Goal: Transaction & Acquisition: Purchase product/service

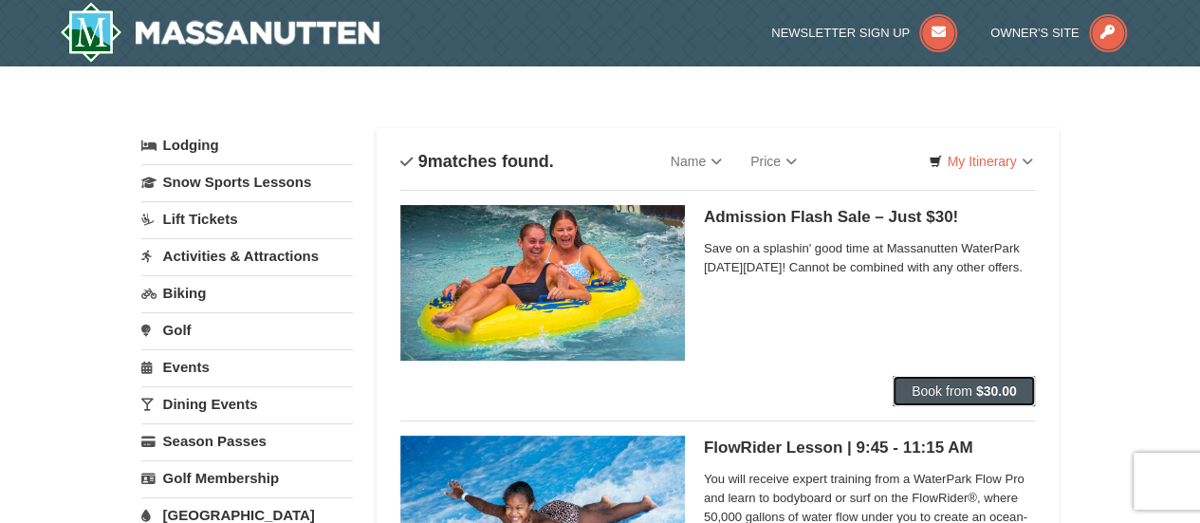
click at [954, 388] on span "Book from" at bounding box center [941, 390] width 61 height 15
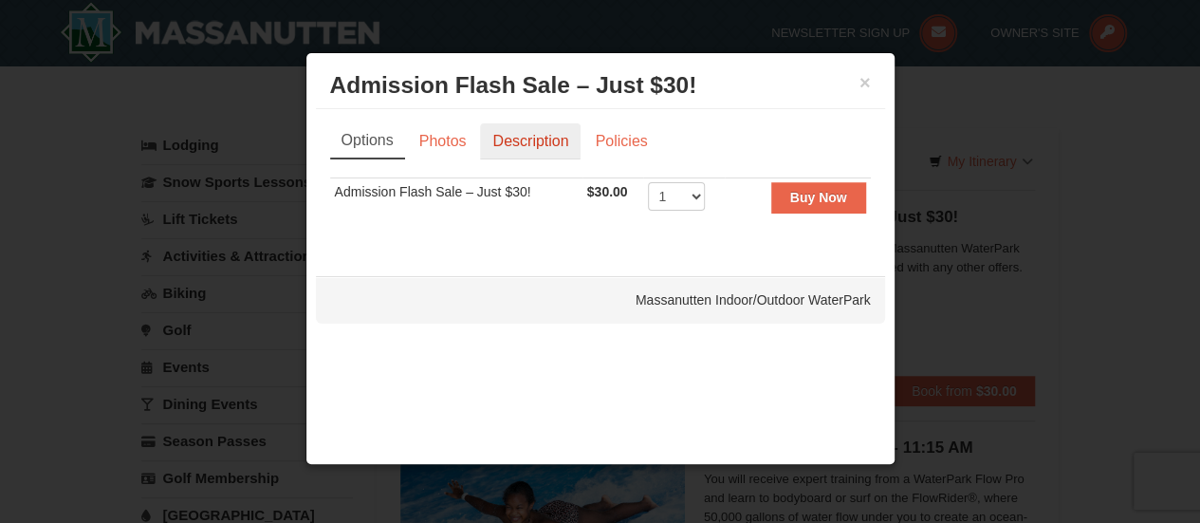
click at [537, 137] on link "Description" at bounding box center [530, 141] width 101 height 36
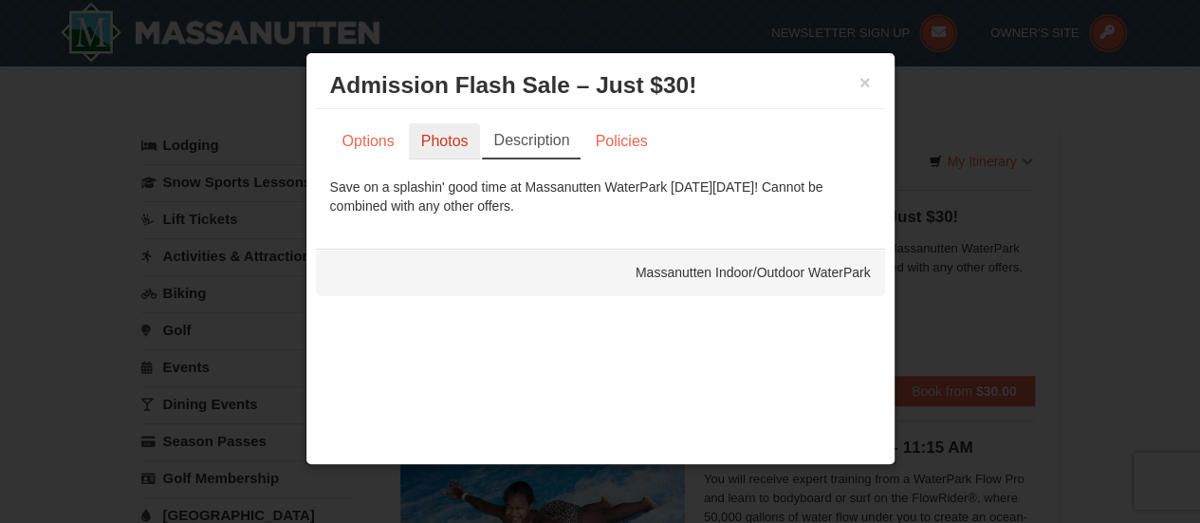
click at [440, 138] on link "Photos" at bounding box center [445, 141] width 72 height 36
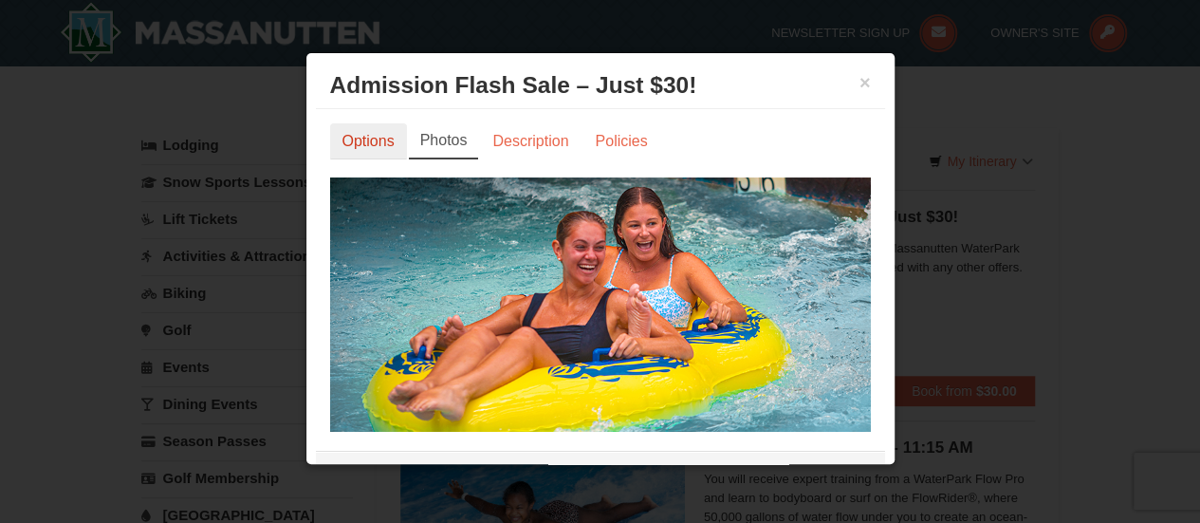
click at [363, 149] on link "Options" at bounding box center [368, 141] width 77 height 36
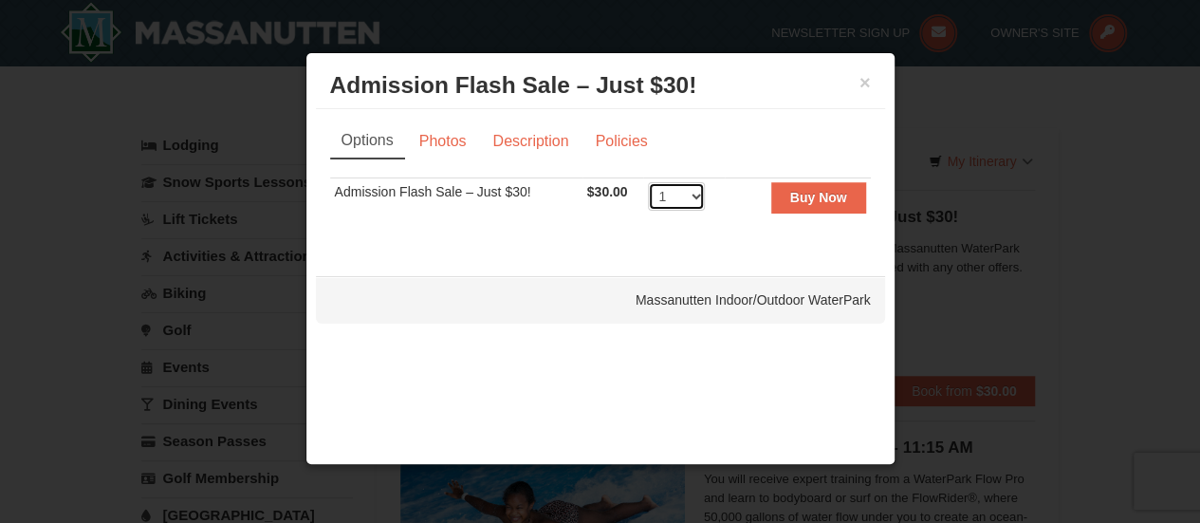
click at [689, 192] on select "1 2 3 4 5 6 7 8 9 10 11 12 13 14 15 16 17 18 19 20 21 22 23 24 25 26 27 28 29 3…" at bounding box center [676, 196] width 57 height 28
select select "3"
click at [648, 182] on select "1 2 3 4 5 6 7 8 9 10 11 12 13 14 15 16 17 18 19 20 21 22 23 24 25 26 27 28 29 3…" at bounding box center [676, 196] width 57 height 28
click at [825, 191] on strong "Buy Now" at bounding box center [818, 197] width 57 height 15
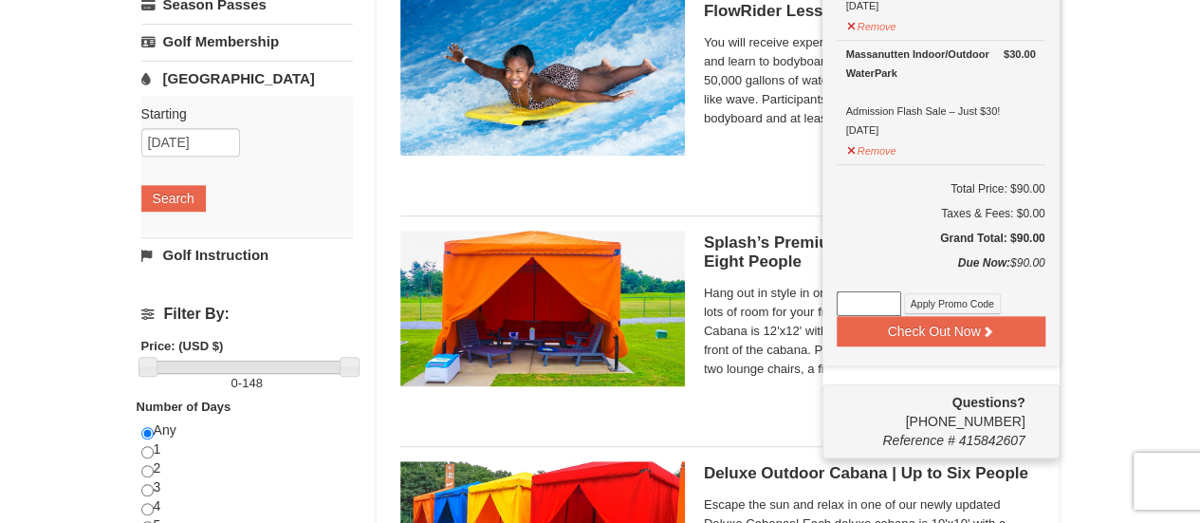
scroll to position [480, 0]
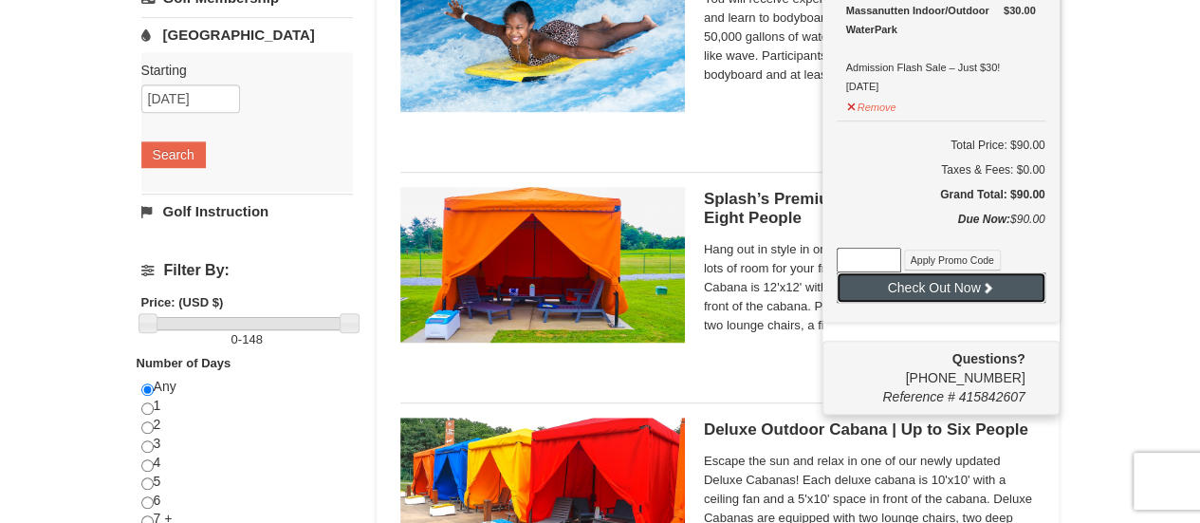
click at [949, 285] on button "Check Out Now" at bounding box center [941, 287] width 209 height 30
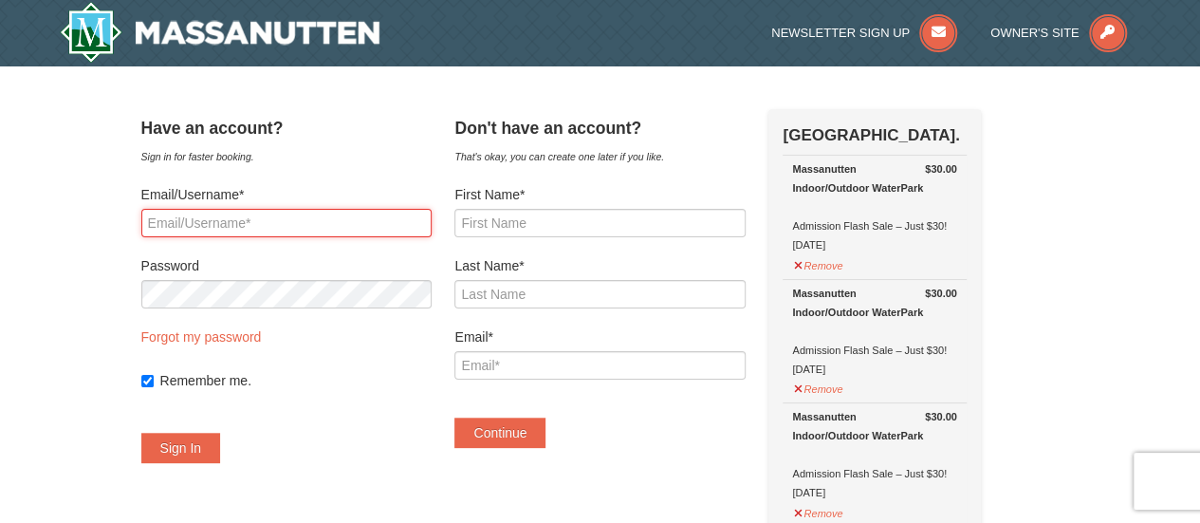
click at [278, 223] on input "Email/Username*" at bounding box center [286, 223] width 290 height 28
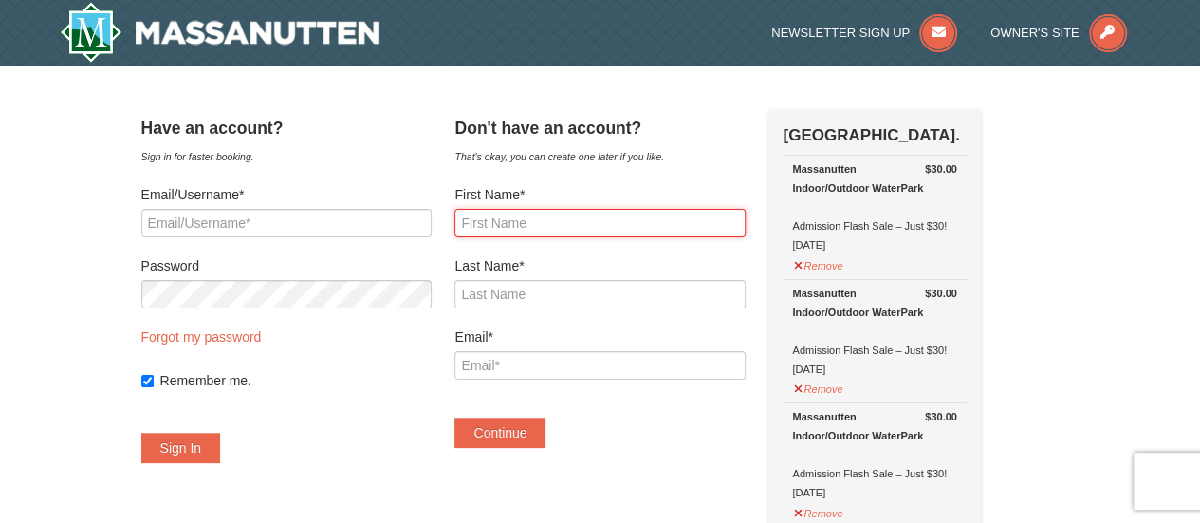
click at [630, 214] on input "First Name*" at bounding box center [599, 223] width 290 height 28
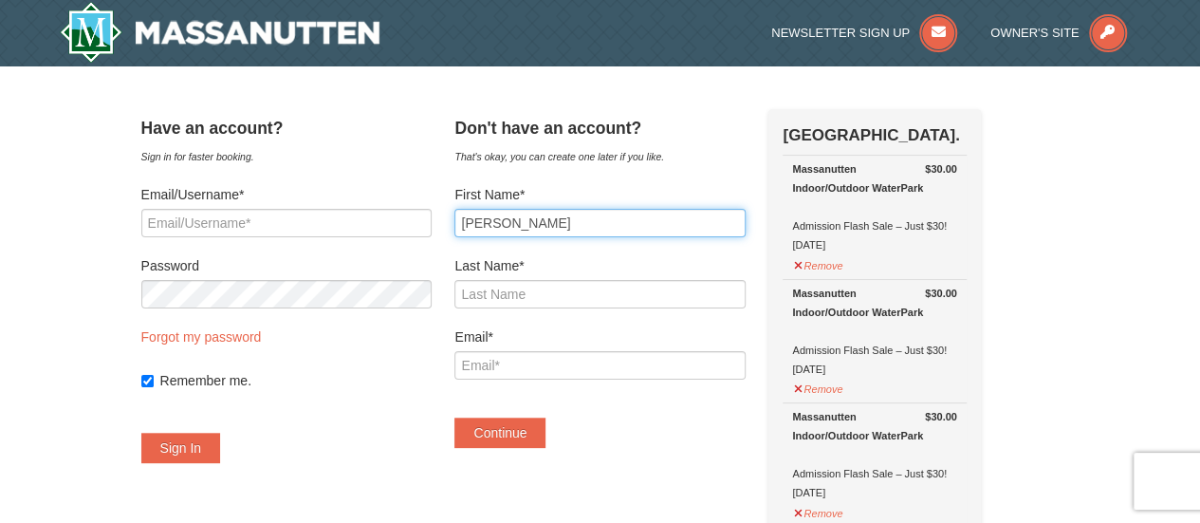
type input "Melissa"
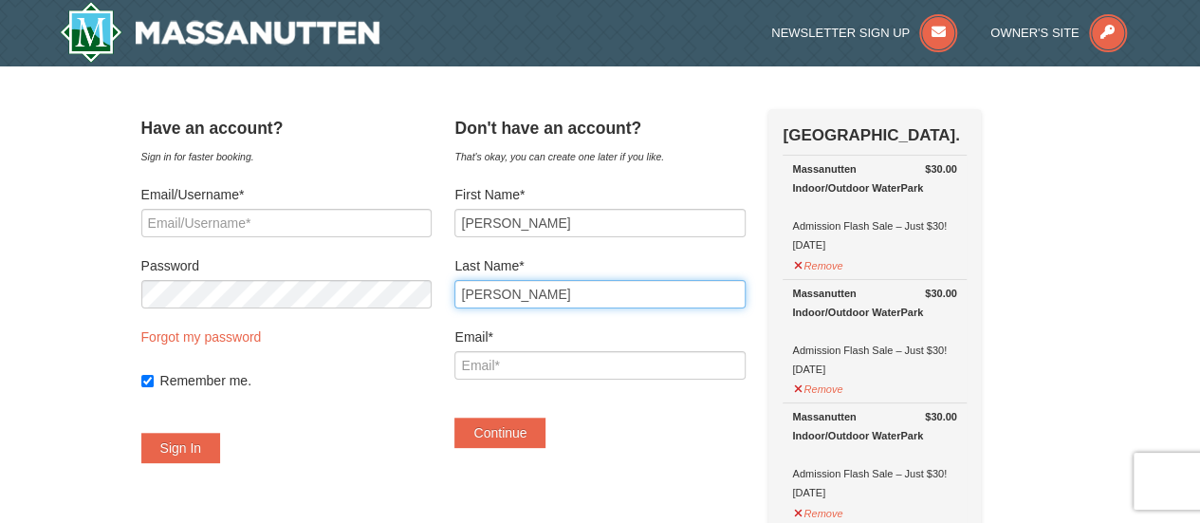
type input "Rutz"
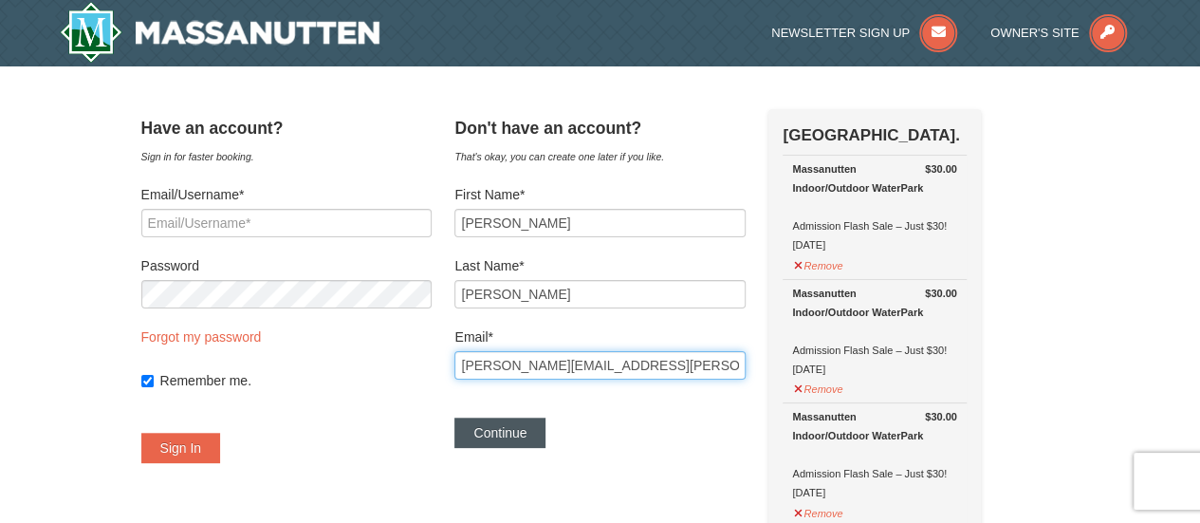
type input "rutz.melissa.m@gmail.com"
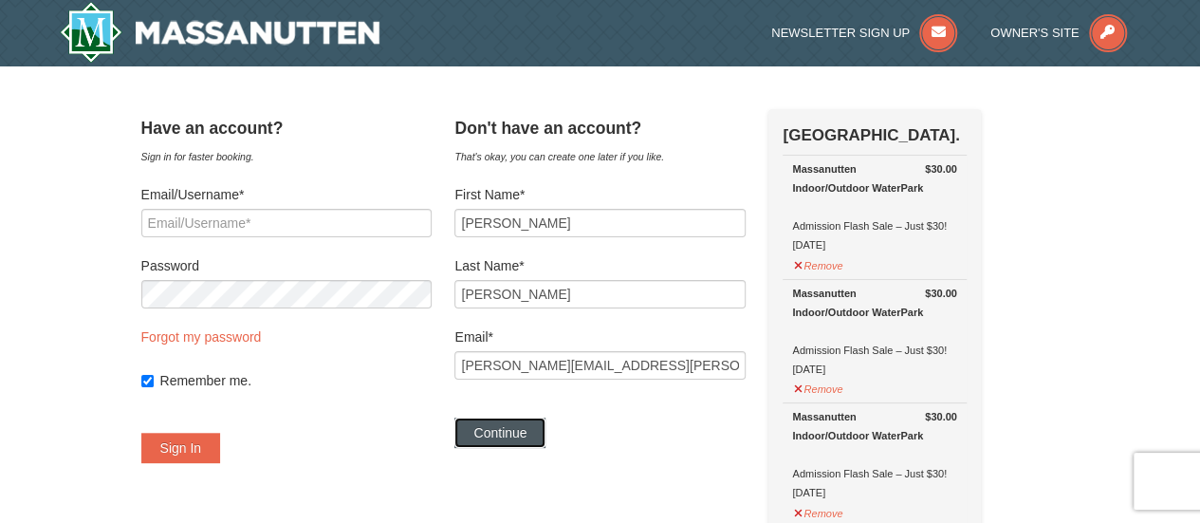
click at [505, 426] on button "Continue" at bounding box center [499, 432] width 91 height 30
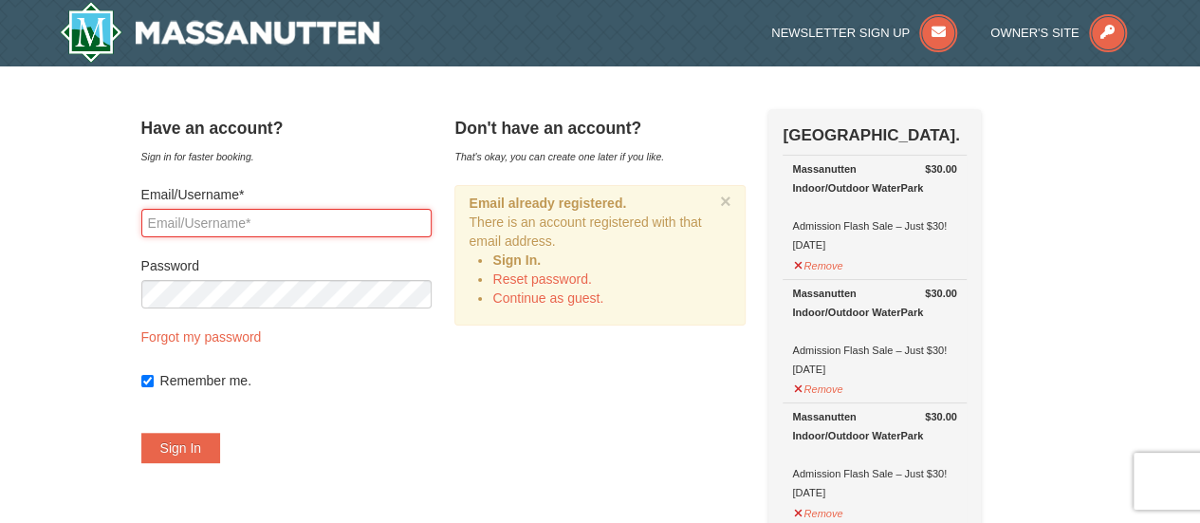
click at [222, 223] on input "Email/Username*" at bounding box center [286, 223] width 290 height 28
type input "[PERSON_NAME][EMAIL_ADDRESS][PERSON_NAME][DOMAIN_NAME]"
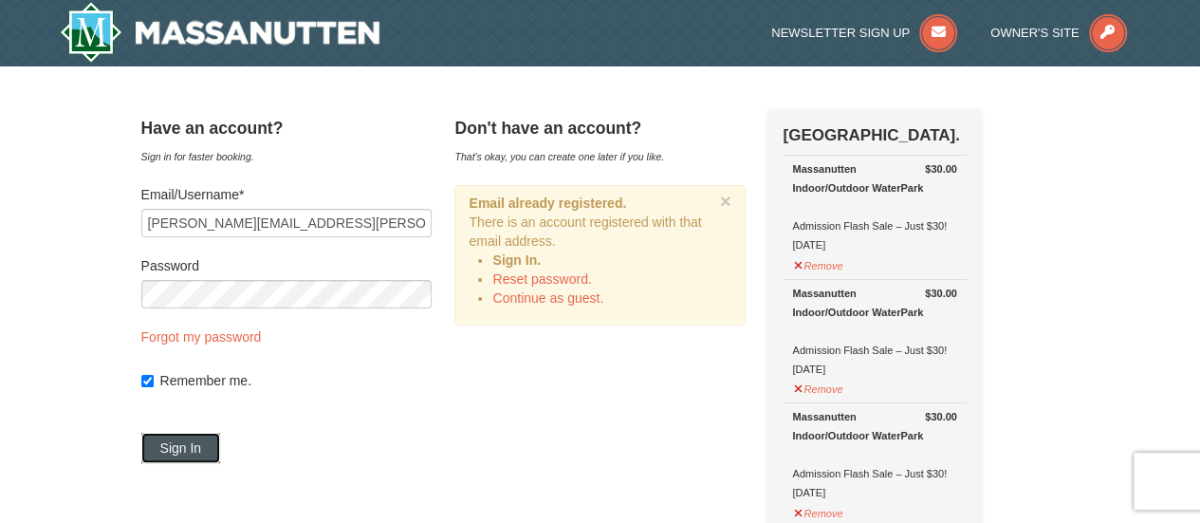
click at [214, 451] on button "Sign In" at bounding box center [181, 447] width 80 height 30
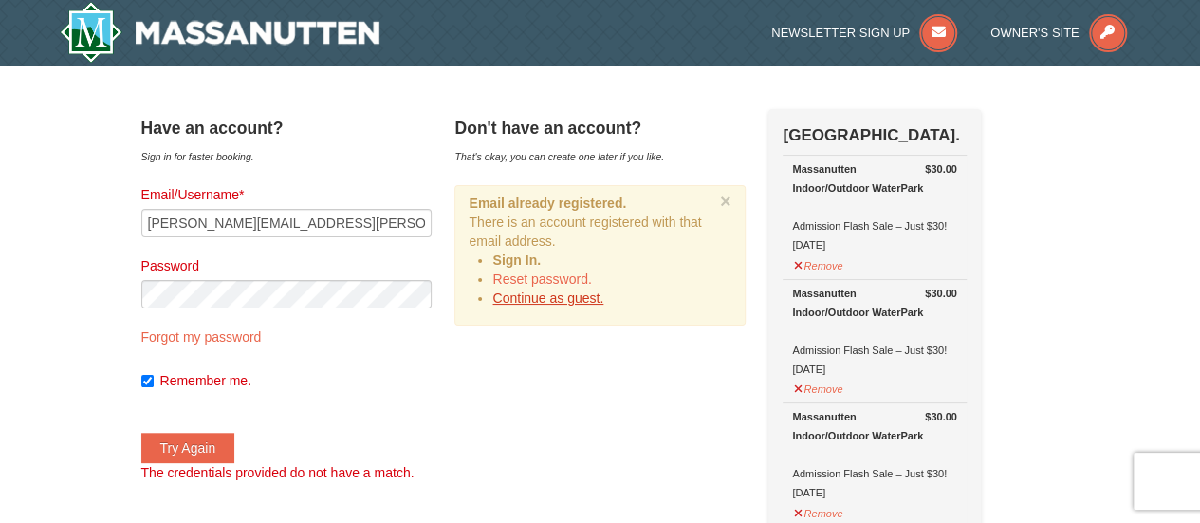
click at [594, 302] on link "Continue as guest." at bounding box center [547, 297] width 111 height 15
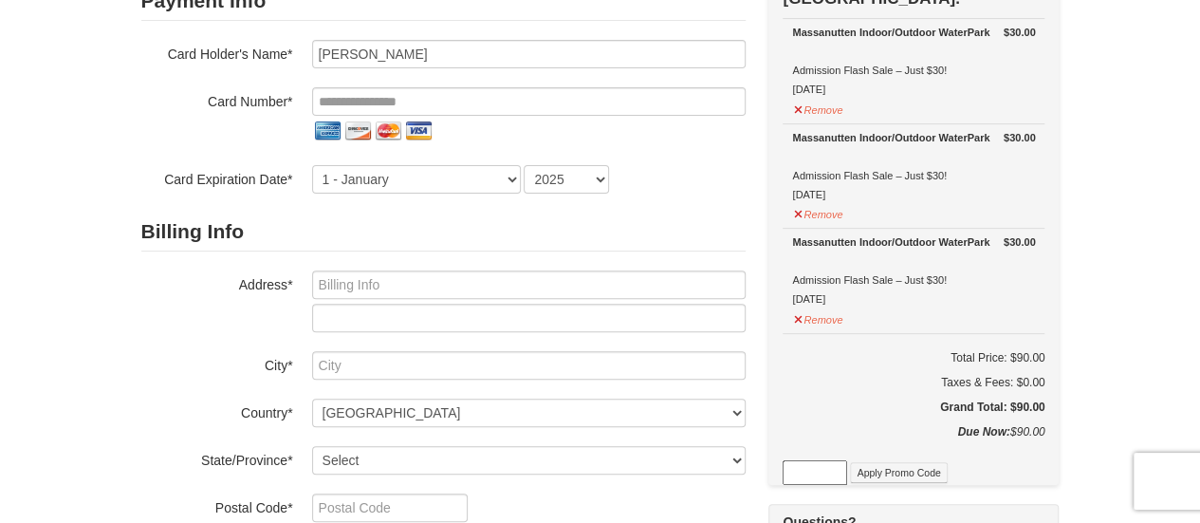
scroll to position [190, 0]
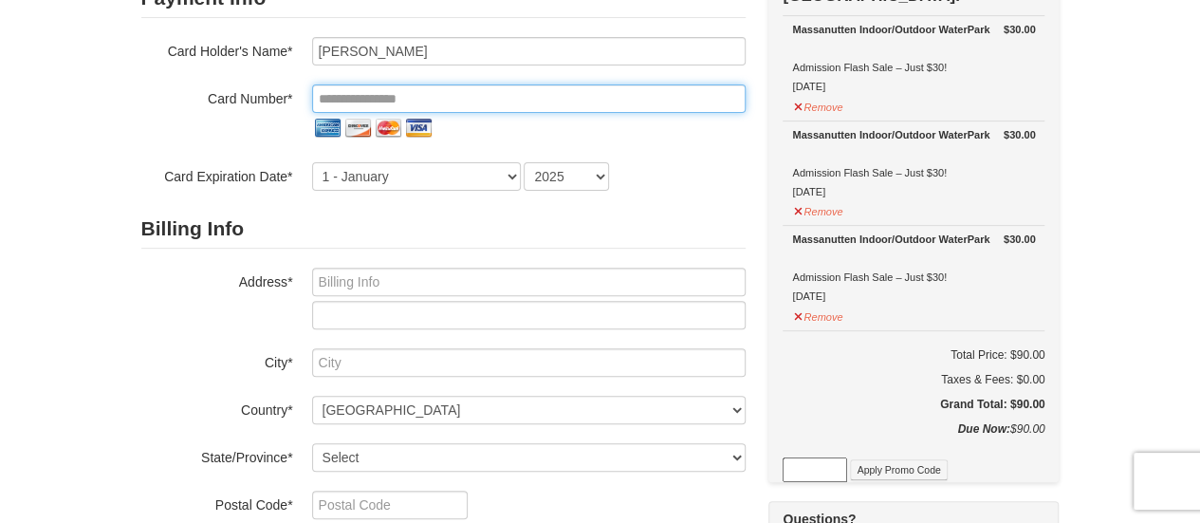
click at [520, 104] on input "tel" at bounding box center [528, 98] width 433 height 28
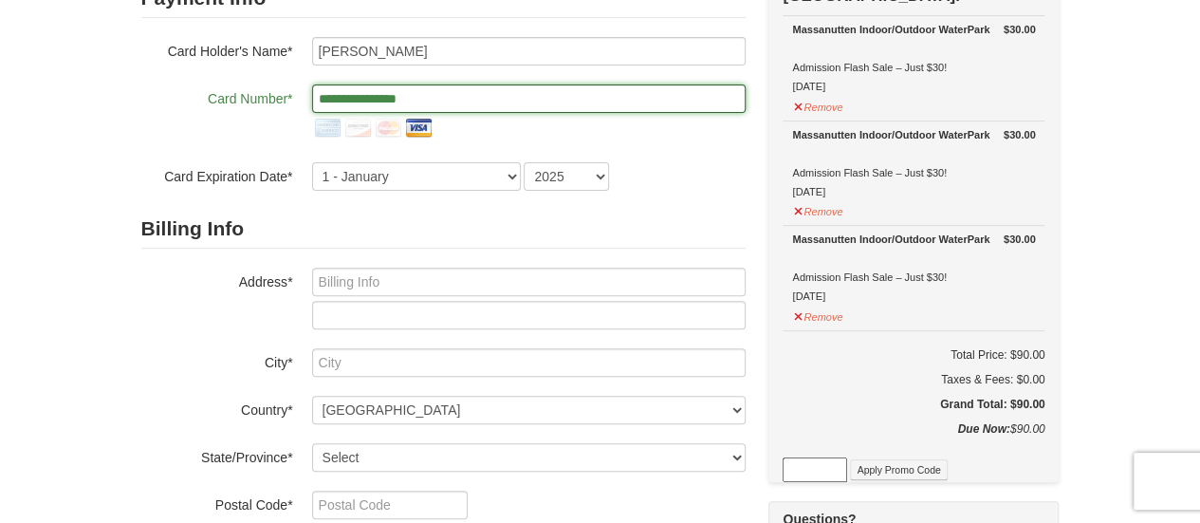
type input "**********"
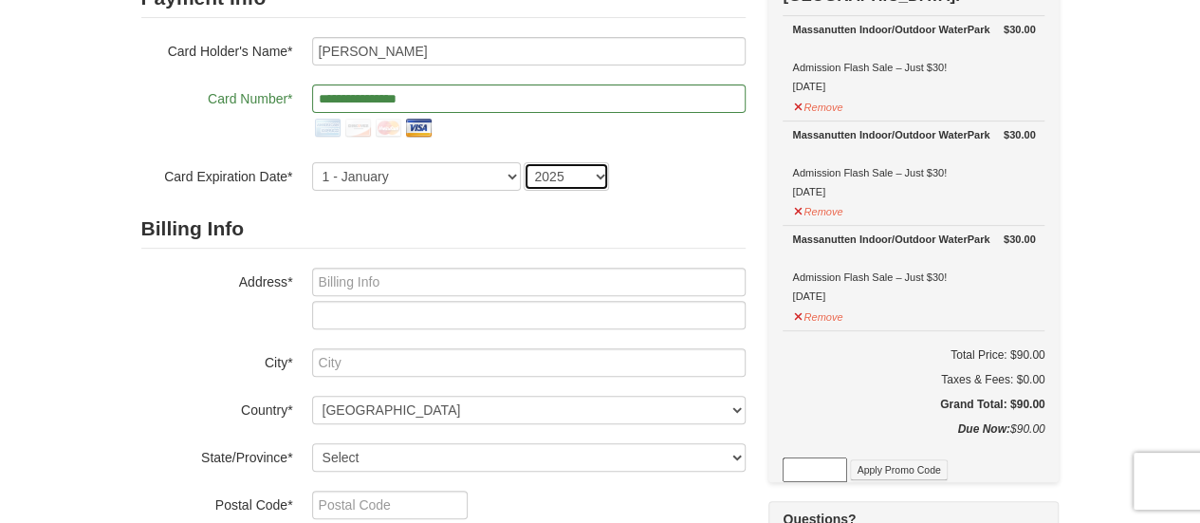
click at [573, 183] on select "2025 2026 2027 2028 2029 2030 2031 2032 2033 2034" at bounding box center [566, 176] width 85 height 28
select select "2028"
click at [524, 162] on select "2025 2026 2027 2028 2029 2030 2031 2032 2033 2034" at bounding box center [566, 176] width 85 height 28
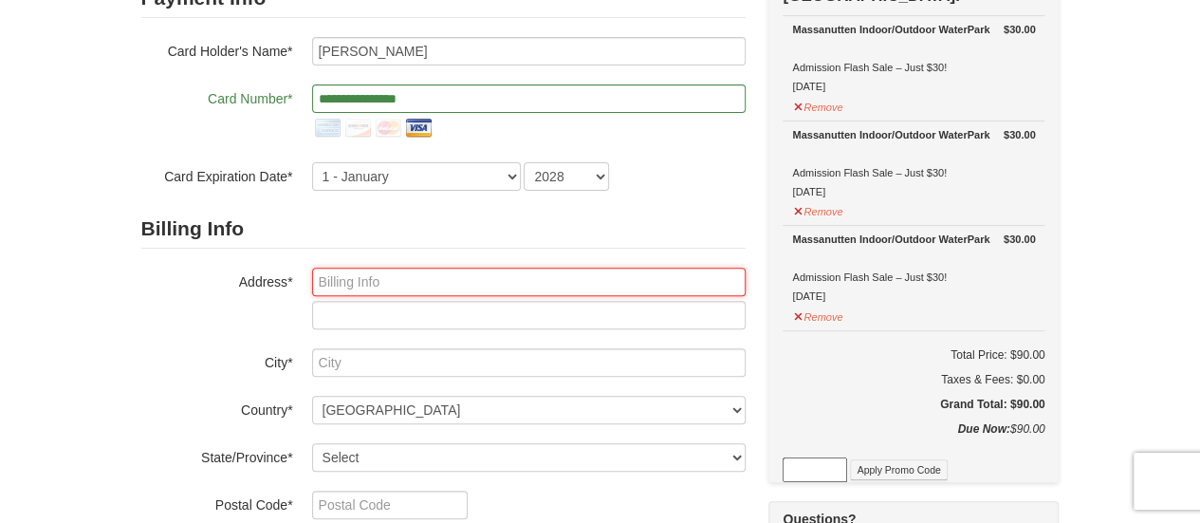
click at [379, 276] on input "text" at bounding box center [528, 281] width 433 height 28
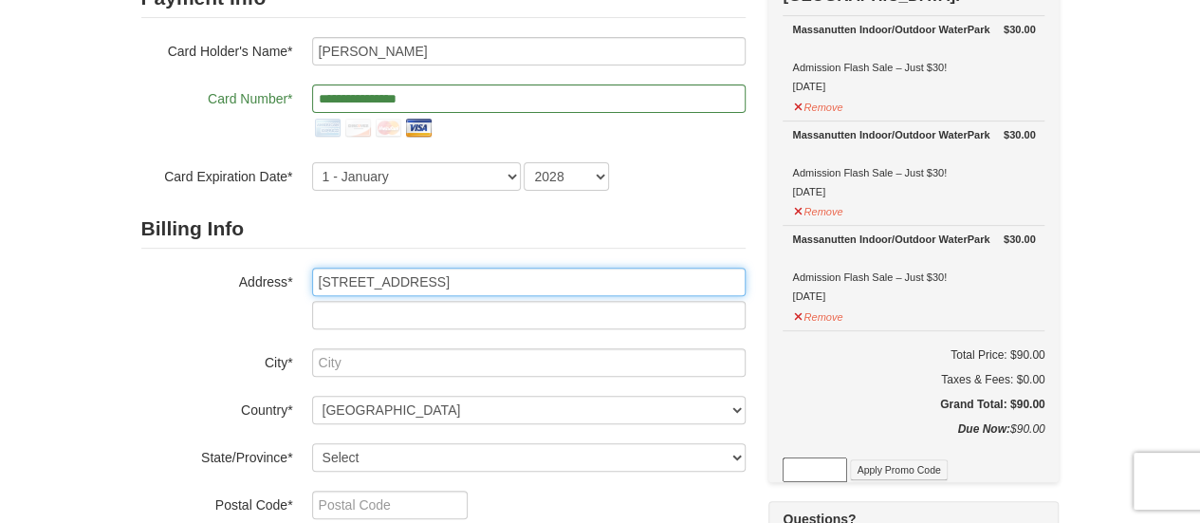
type input "237 North Summit Avenue"
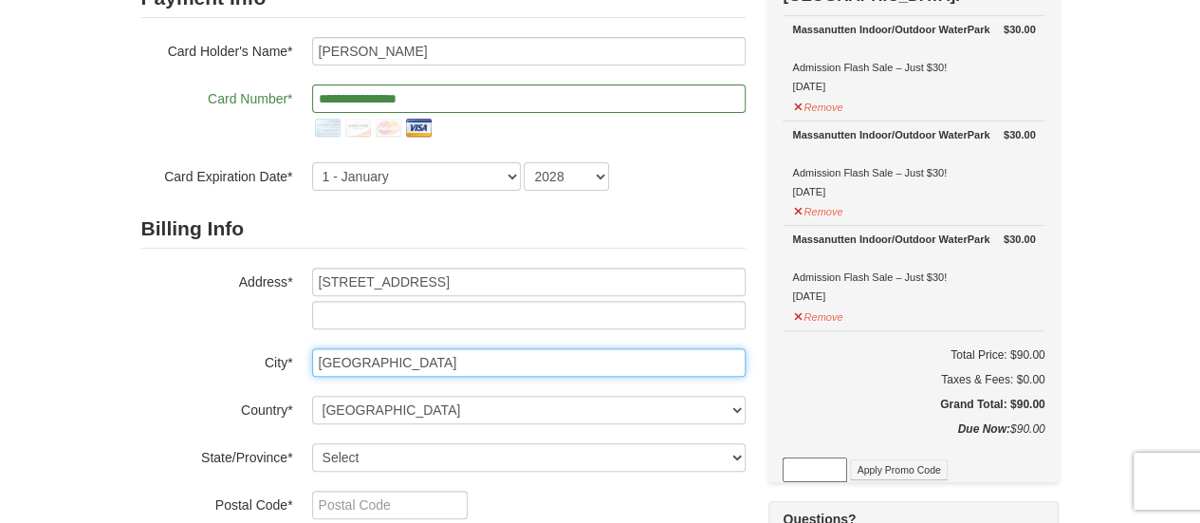
type input "Woodstock"
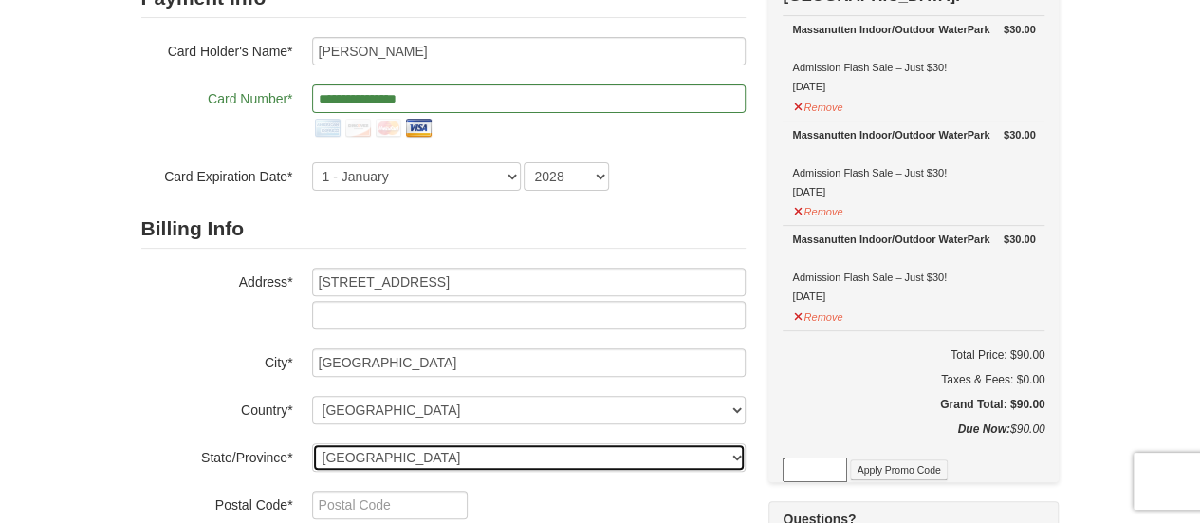
select select "VA"
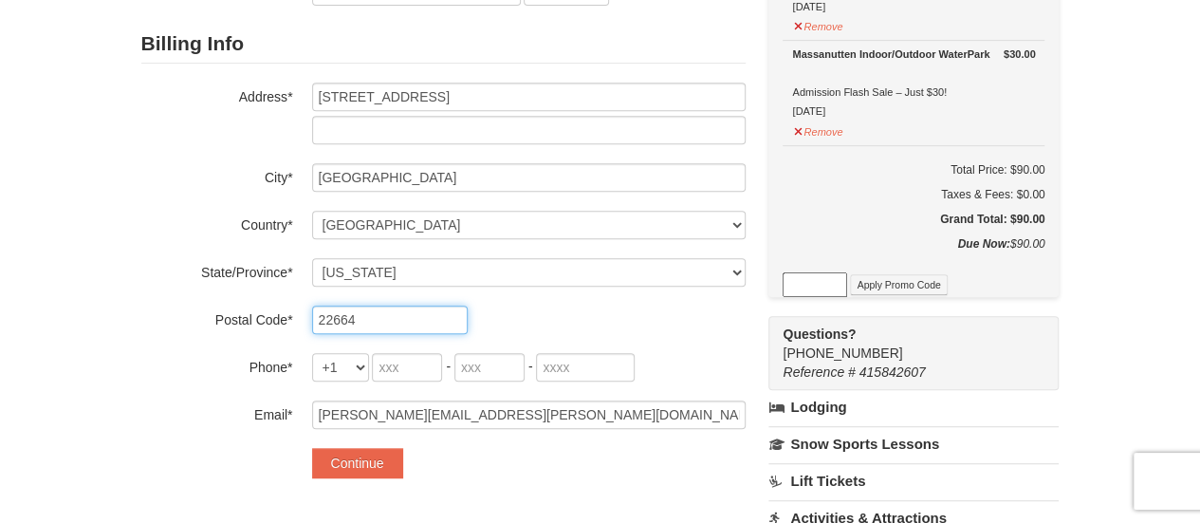
scroll to position [379, 0]
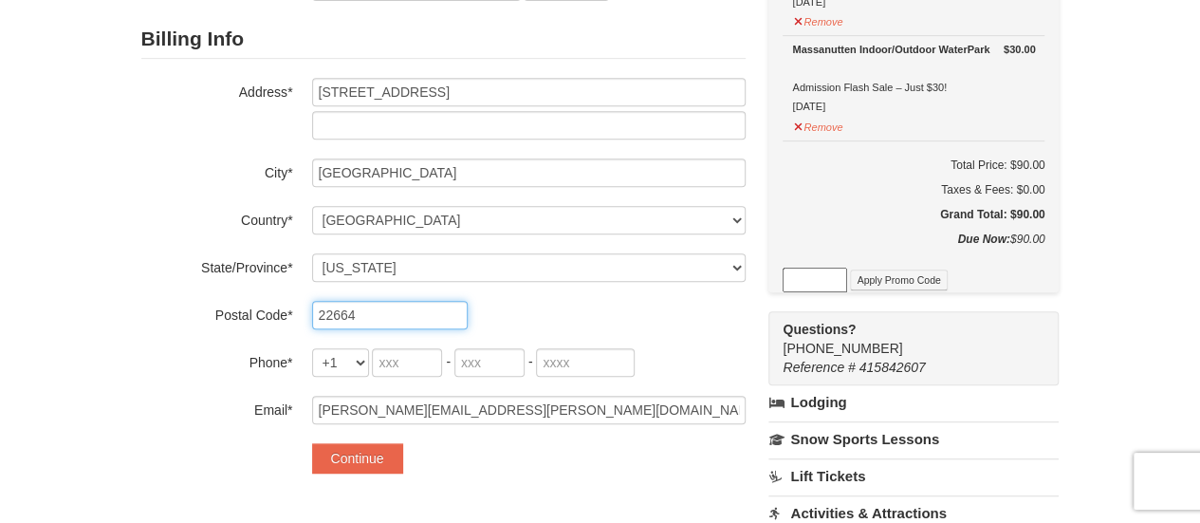
type input "22664"
click at [401, 348] on div "+1 +20 +212 +213 +216 +218 +220 +221 +222 +223 +224 +225 +226 +227 +228 +229 +2…" at bounding box center [528, 362] width 433 height 28
click at [401, 354] on input "tel" at bounding box center [407, 362] width 70 height 28
type input "540"
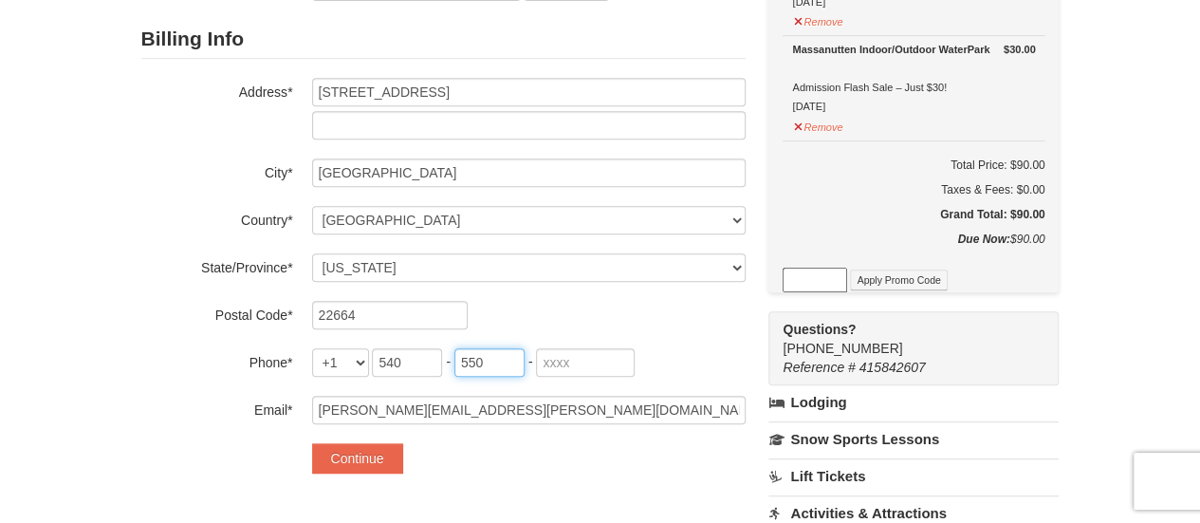
type input "550"
type input "0101"
click at [347, 475] on div "**********" at bounding box center [443, 136] width 604 height 712
click at [351, 460] on button "Continue" at bounding box center [357, 458] width 91 height 30
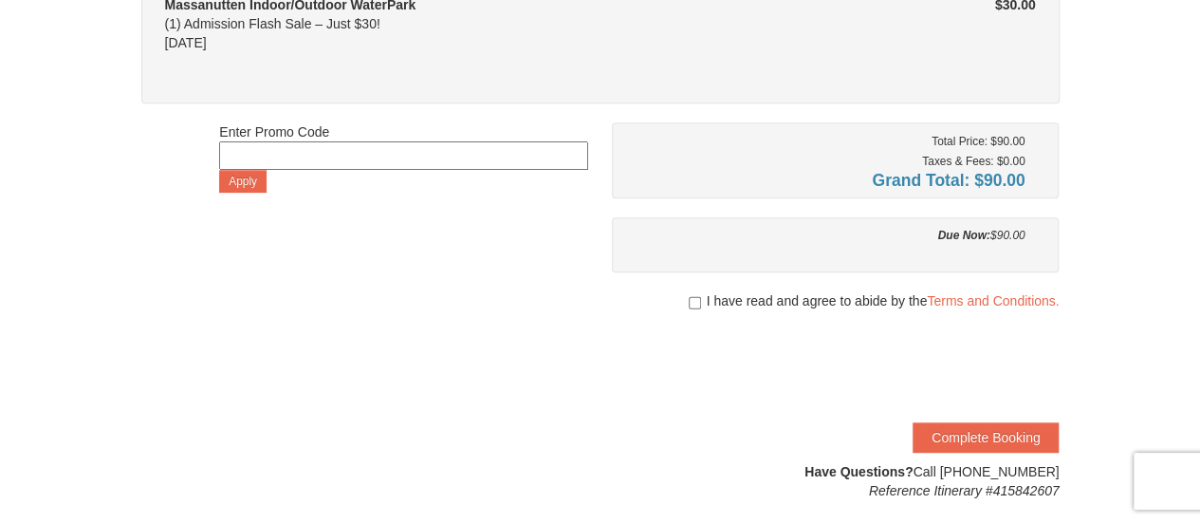
scroll to position [379, 0]
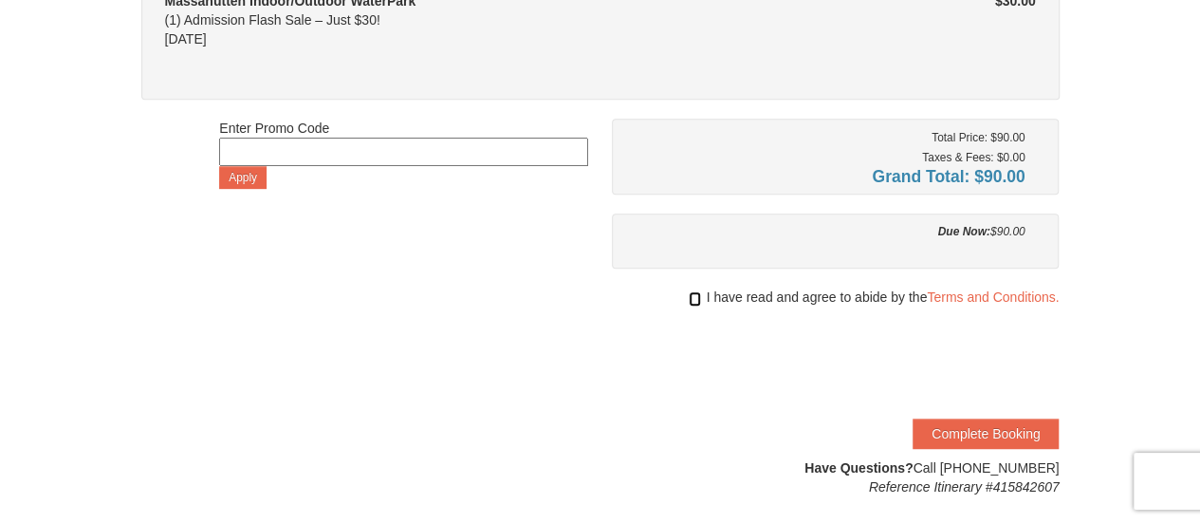
click at [691, 299] on input "checkbox" at bounding box center [695, 298] width 12 height 15
checkbox input "true"
click at [968, 427] on button "Complete Booking" at bounding box center [985, 433] width 146 height 30
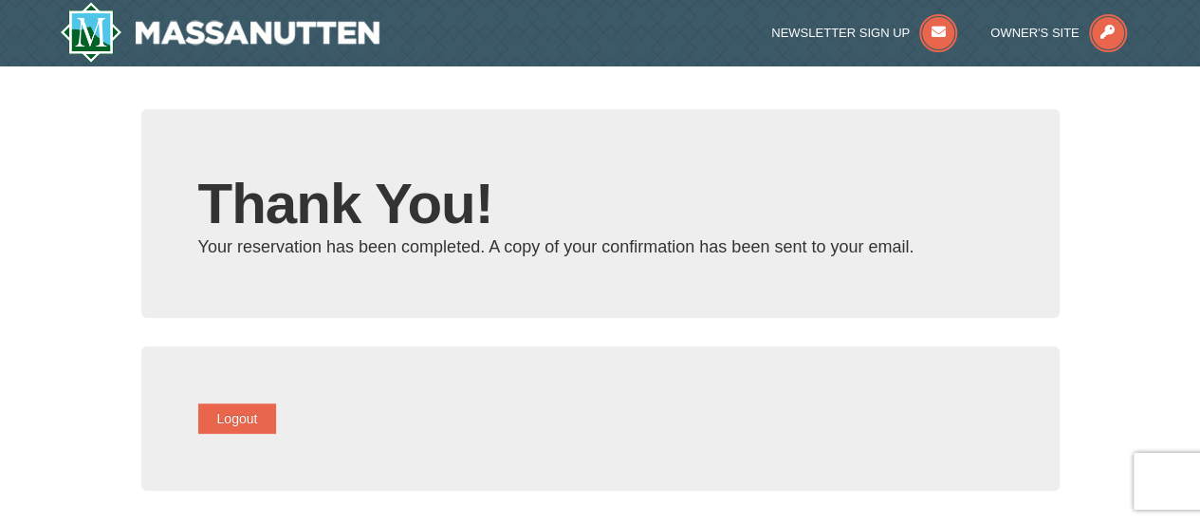
type input "[PERSON_NAME][EMAIL_ADDRESS][PERSON_NAME][DOMAIN_NAME]"
